Goal: Information Seeking & Learning: Learn about a topic

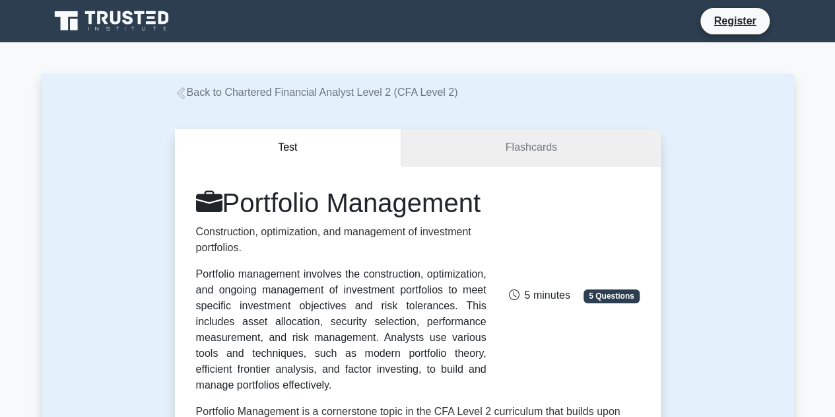
click at [411, 147] on link "Flashcards" at bounding box center [530, 148] width 259 height 38
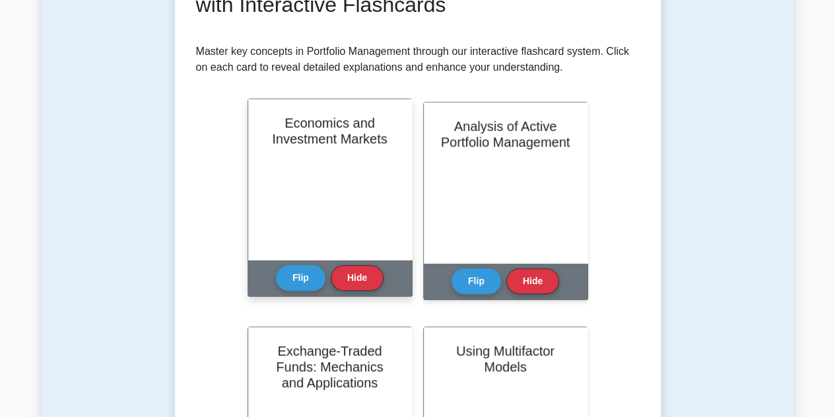
scroll to position [102, 0]
click at [335, 139] on h2 "Economics and Investment Markets" at bounding box center [330, 131] width 132 height 32
click at [325, 198] on div "Economics and Investment Markets" at bounding box center [330, 179] width 164 height 160
click at [296, 283] on button "Flip" at bounding box center [301, 277] width 50 height 26
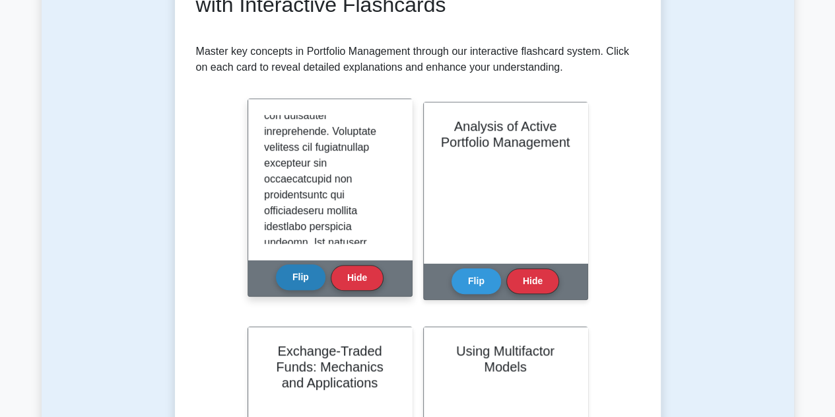
click at [296, 283] on button "Flip" at bounding box center [301, 277] width 50 height 26
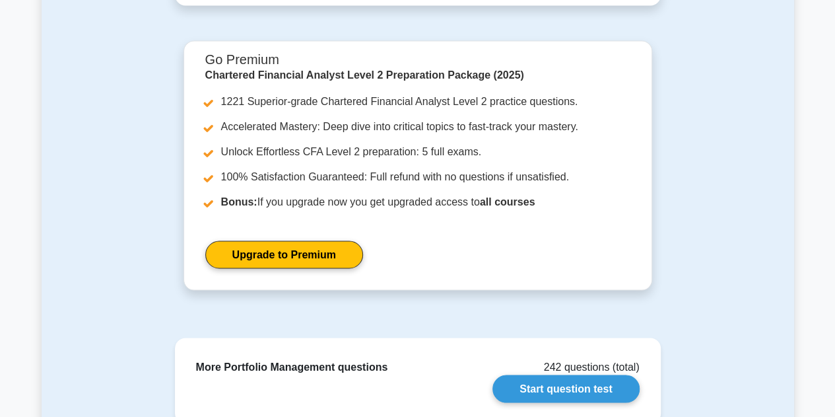
scroll to position [1018, 0]
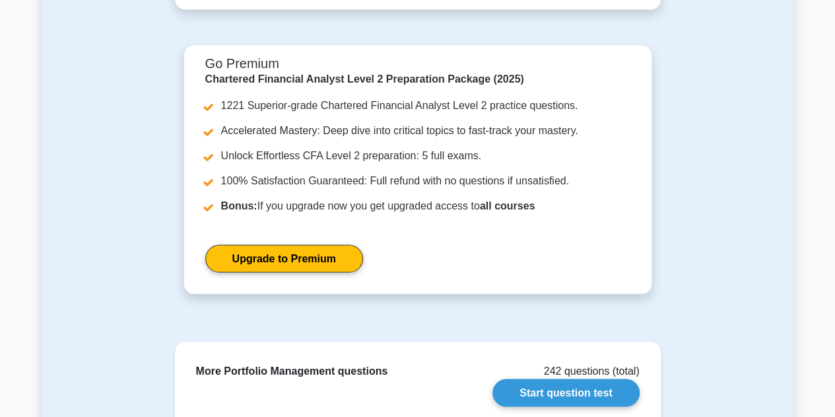
drag, startPoint x: 296, startPoint y: 283, endPoint x: 559, endPoint y: 6, distance: 382.4
click at [363, 244] on link "Upgrade to Premium" at bounding box center [284, 258] width 158 height 28
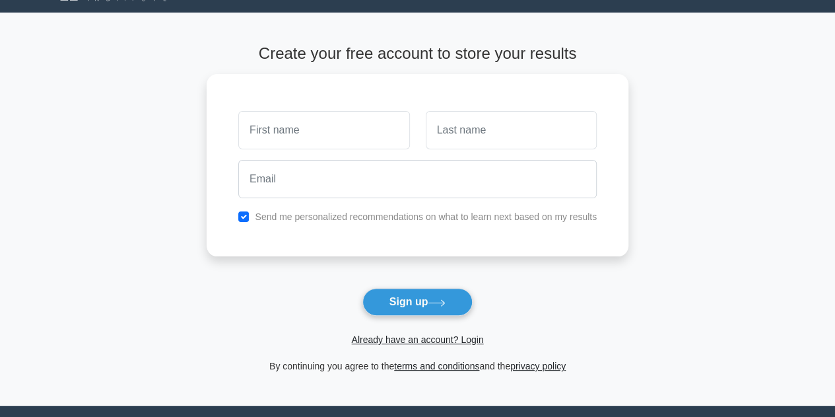
scroll to position [30, 0]
